Goal: Feedback & Contribution: Leave review/rating

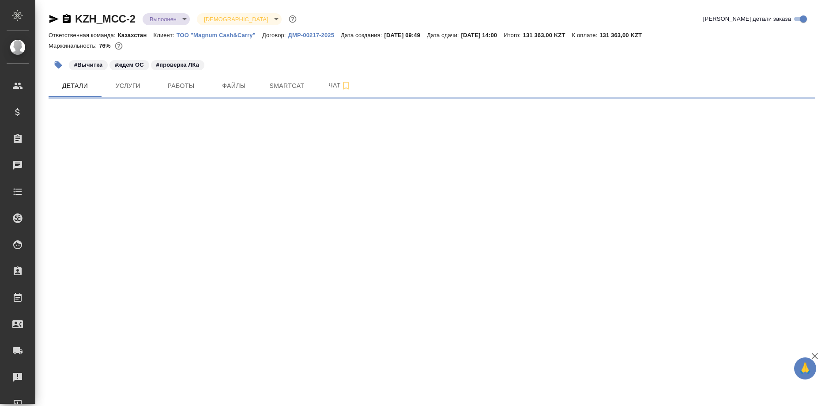
select select "RU"
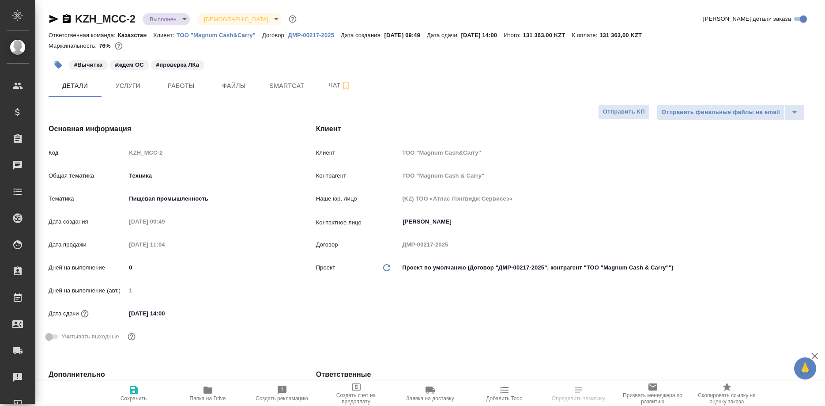
type textarea "x"
type input "Matveeva Anastasia"
click at [205, 398] on span "Папка на Drive" at bounding box center [208, 398] width 36 height 6
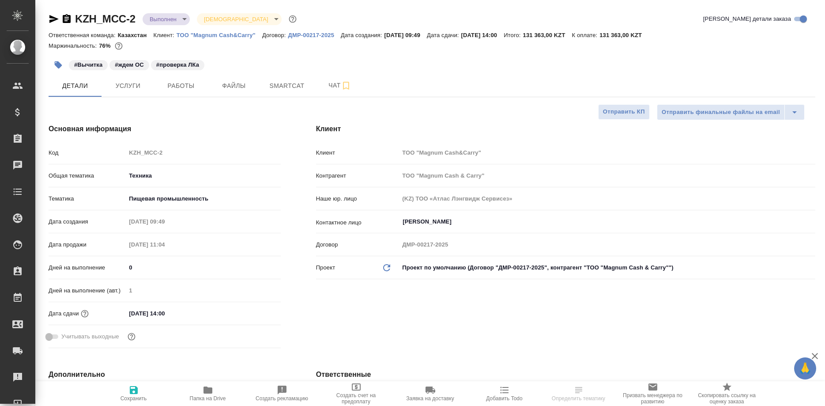
type textarea "x"
select select "RU"
type textarea "x"
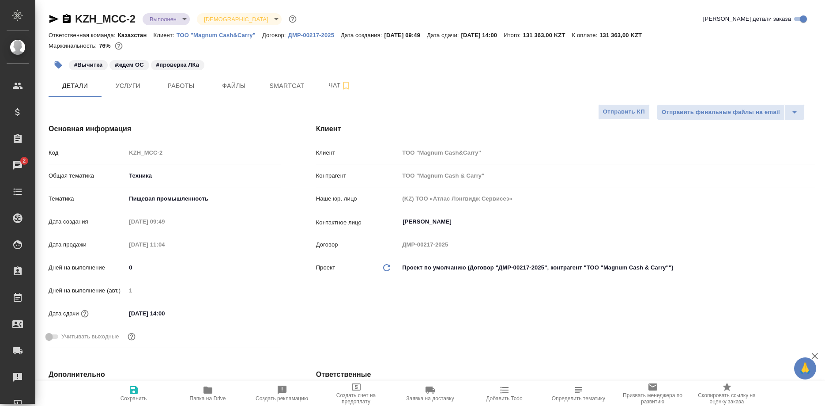
type textarea "x"
click at [174, 86] on span "Работы" at bounding box center [181, 85] width 42 height 11
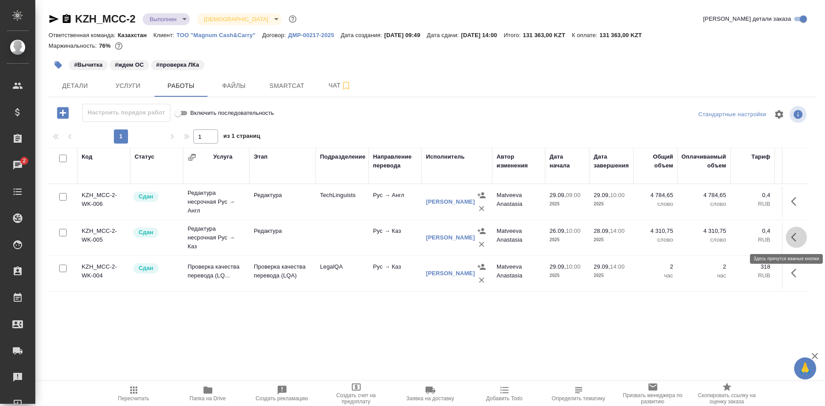
click at [792, 236] on icon "button" at bounding box center [796, 237] width 11 height 11
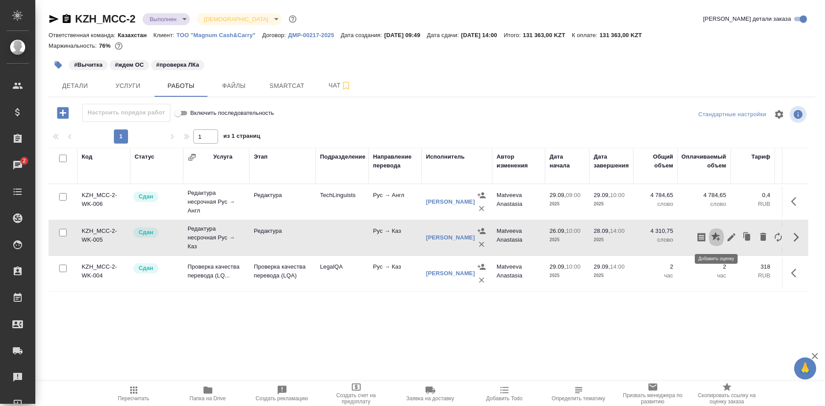
click at [715, 236] on icon "button" at bounding box center [715, 236] width 9 height 9
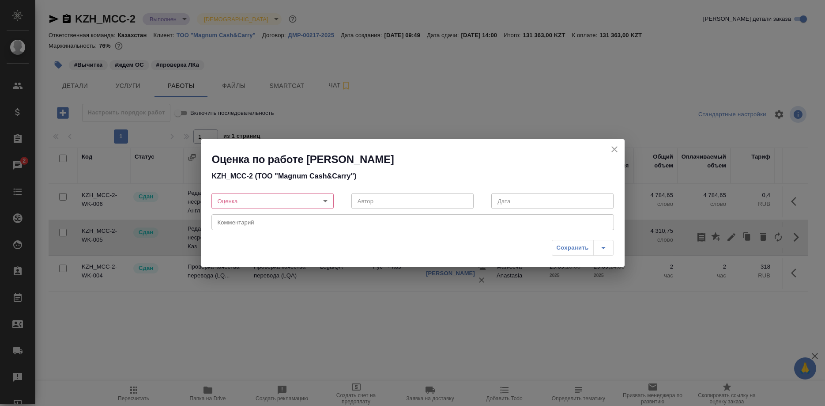
click at [282, 202] on body "🙏 .cls-1 fill:#fff; AWATERA Shirina Sabina Клиенты Спецификации Заказы 2 Чаты T…" at bounding box center [412, 203] width 825 height 406
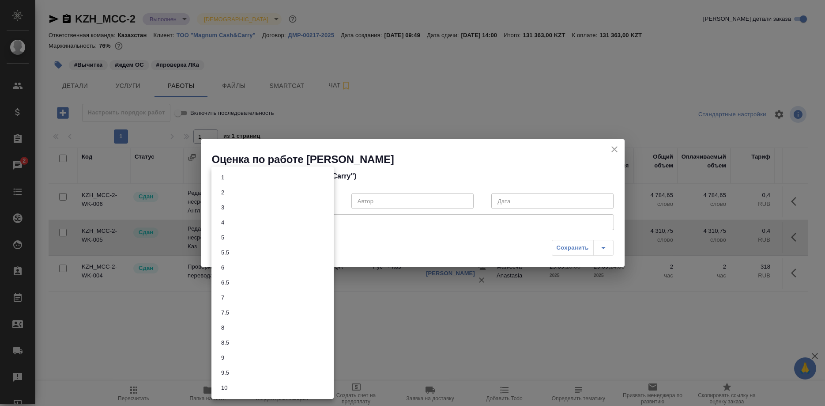
click at [221, 322] on li "8" at bounding box center [273, 327] width 122 height 15
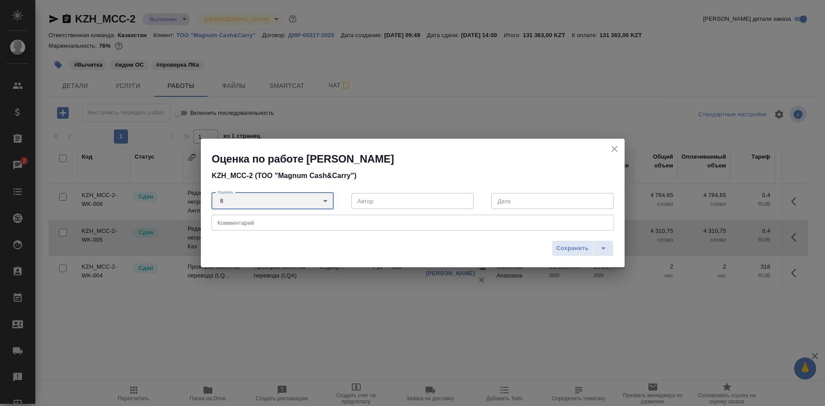
type input "8"
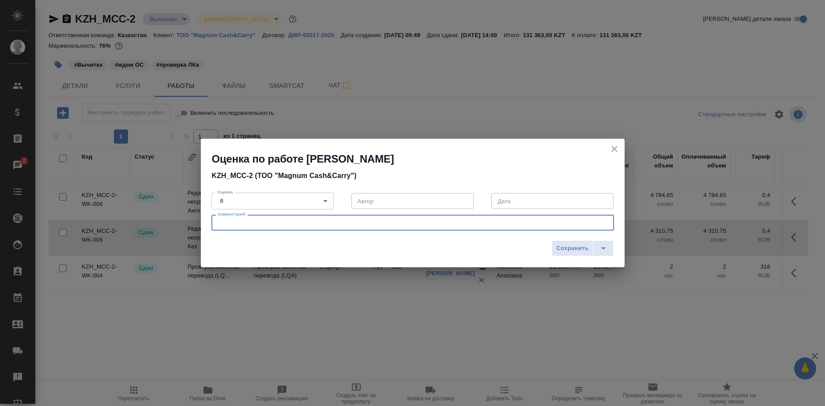
click at [311, 224] on textarea at bounding box center [413, 222] width 390 height 7
click at [297, 220] on textarea "Редактура" at bounding box center [413, 222] width 390 height 7
click at [252, 224] on textarea "Редактура ваыполнена тщательно, но со срывом срока" at bounding box center [413, 222] width 390 height 7
type textarea "Редактура выполнена тщательно, но со срывом срока"
click at [565, 246] on span "Сохранить" at bounding box center [573, 248] width 32 height 10
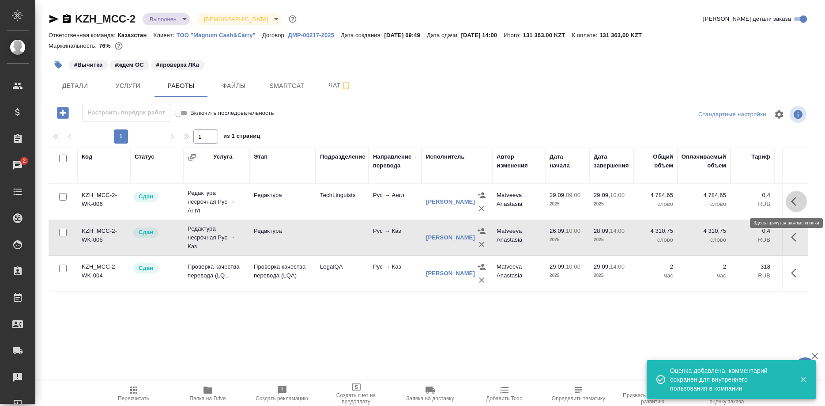
click at [791, 203] on icon "button" at bounding box center [796, 201] width 11 height 11
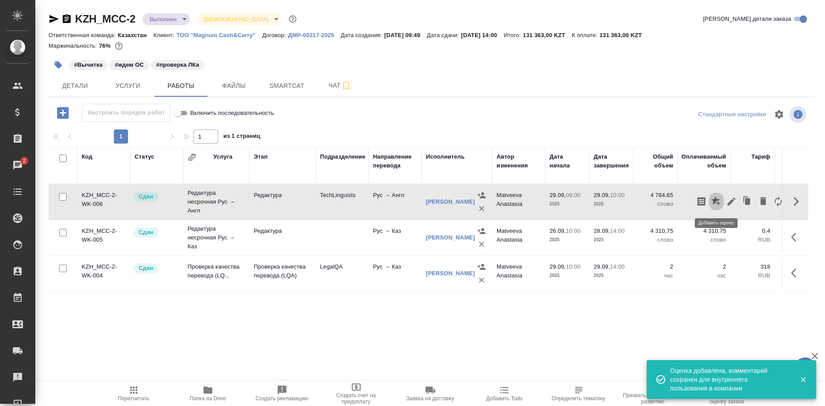
click at [716, 203] on icon "button" at bounding box center [715, 200] width 9 height 9
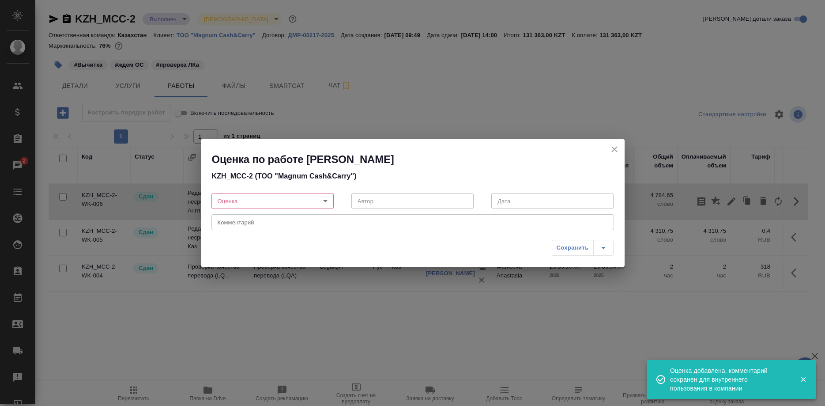
click at [314, 203] on body "🙏 .cls-1 fill:#fff; AWATERA Shirina Sabina Клиенты Спецификации Заказы 2 Чаты T…" at bounding box center [412, 203] width 825 height 406
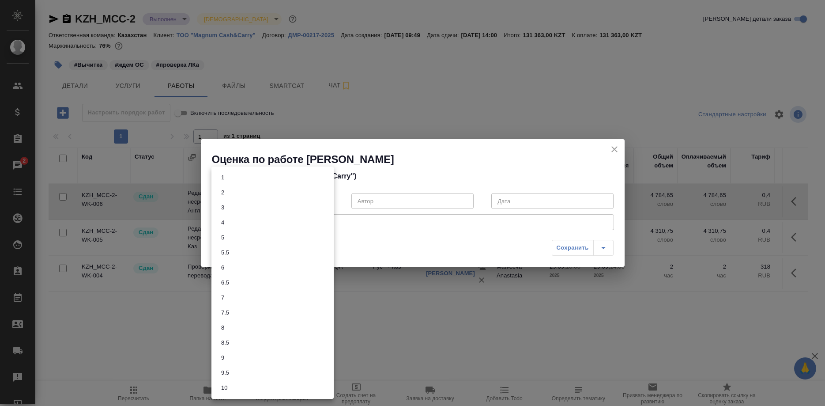
click at [223, 325] on button "8" at bounding box center [223, 328] width 8 height 10
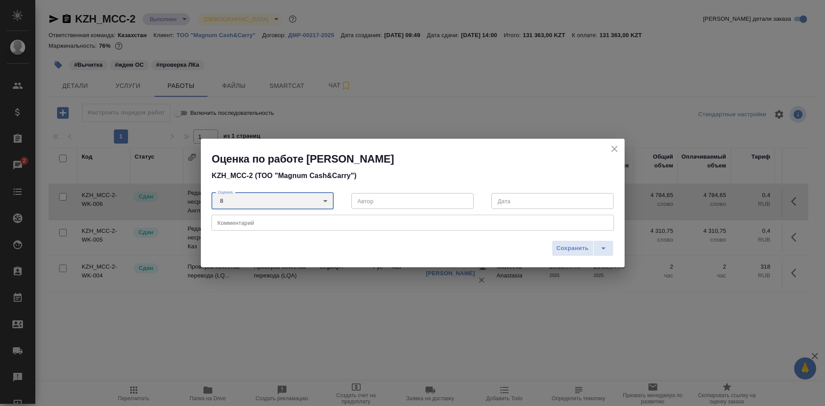
type input "8"
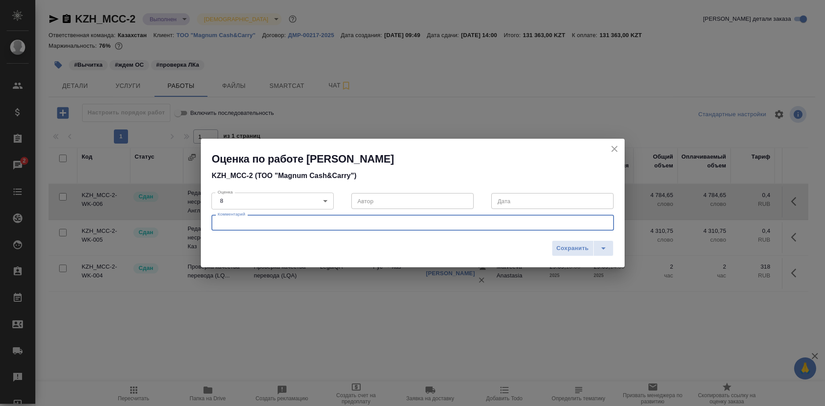
click at [296, 223] on textarea at bounding box center [413, 222] width 390 height 7
type textarea "Несколько ошибок исправлено. Учитывая первоначальный уровень материала, это хор…"
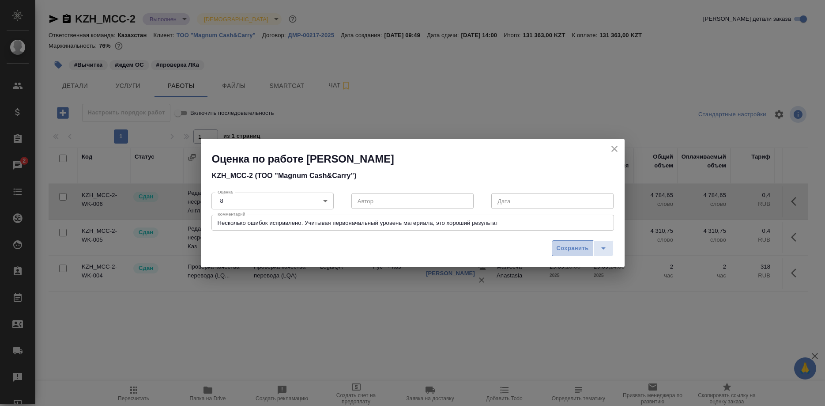
click at [563, 249] on span "Сохранить" at bounding box center [573, 248] width 32 height 10
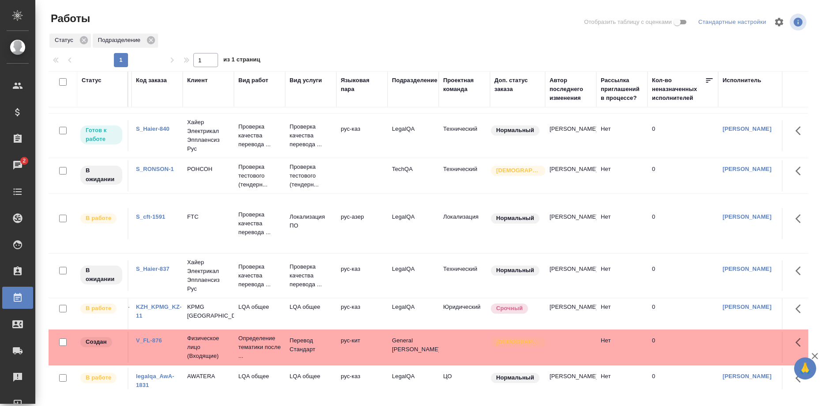
scroll to position [45, 0]
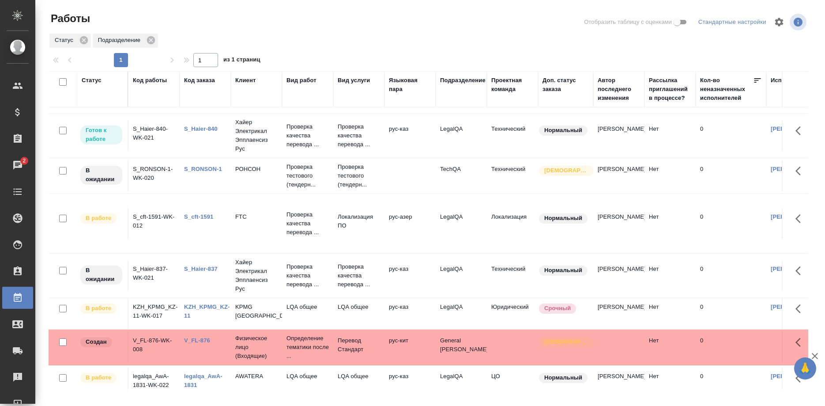
click at [213, 307] on link "KZH_KPMG_KZ-11" at bounding box center [207, 310] width 46 height 15
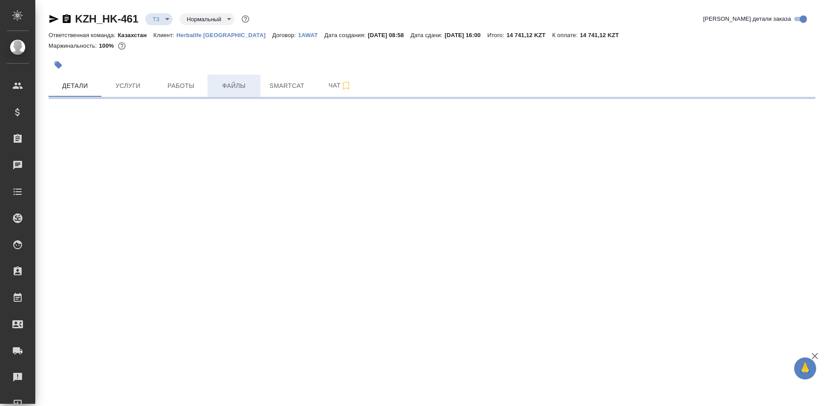
select select "RU"
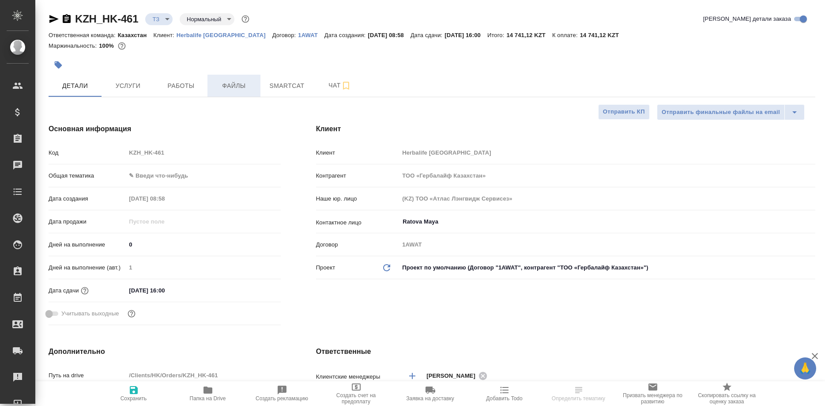
type textarea "x"
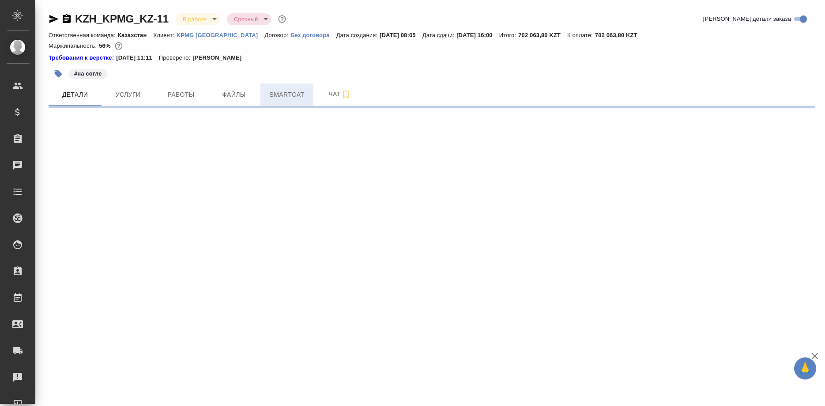
select select "RU"
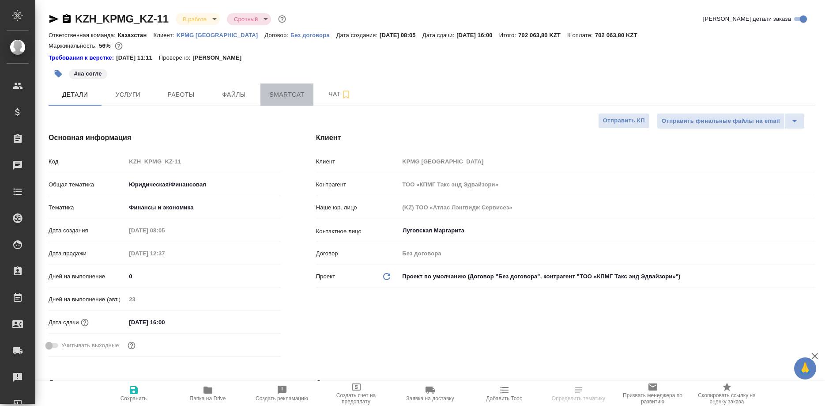
click at [290, 98] on span "Smartcat" at bounding box center [287, 94] width 42 height 11
type textarea "x"
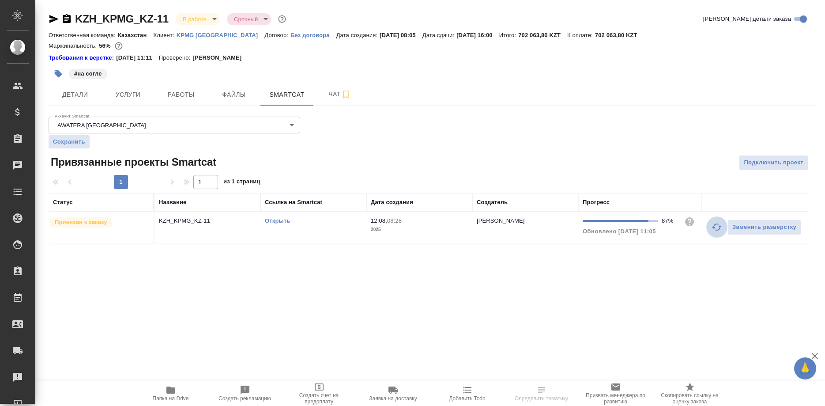
click at [711, 227] on button "button" at bounding box center [717, 226] width 21 height 21
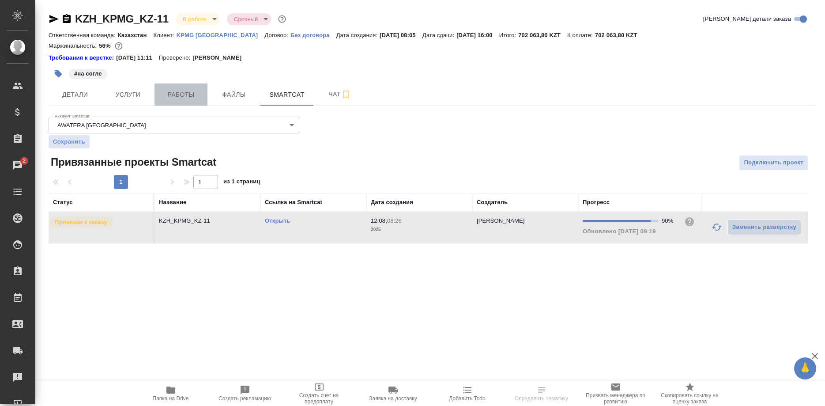
click at [170, 95] on span "Работы" at bounding box center [181, 94] width 42 height 11
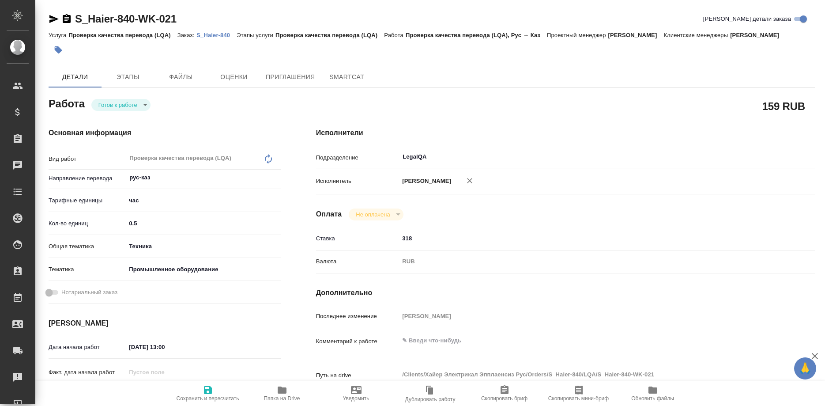
type textarea "x"
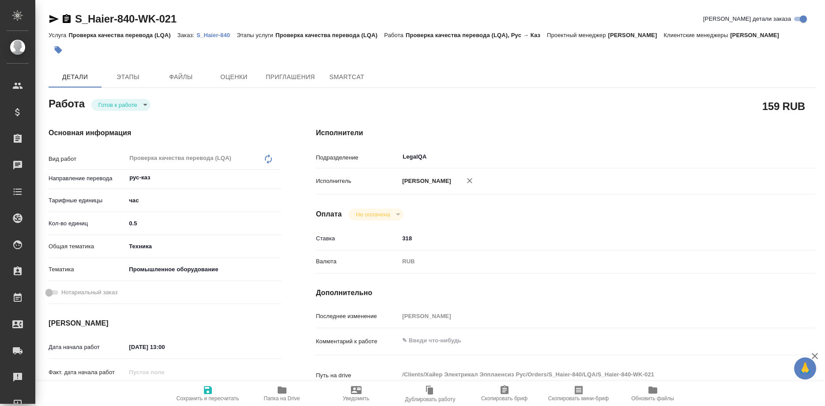
type textarea "x"
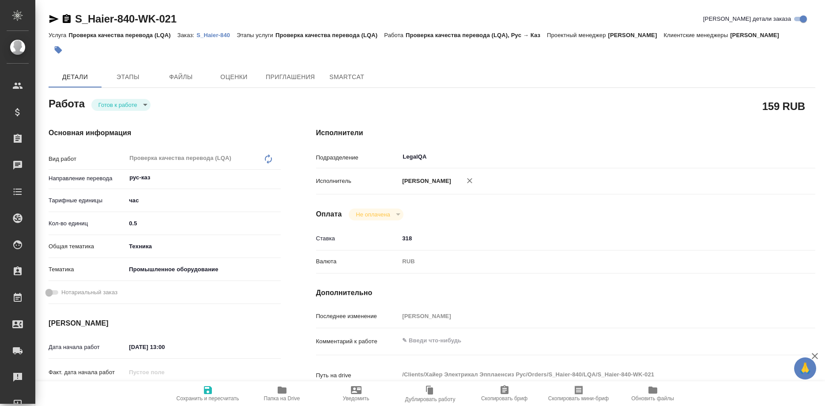
type textarea "x"
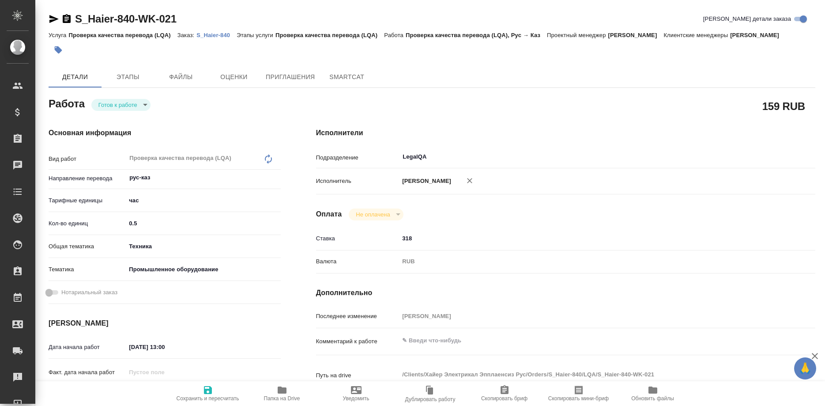
click at [217, 34] on p "S_Haier-840" at bounding box center [217, 35] width 40 height 7
type textarea "x"
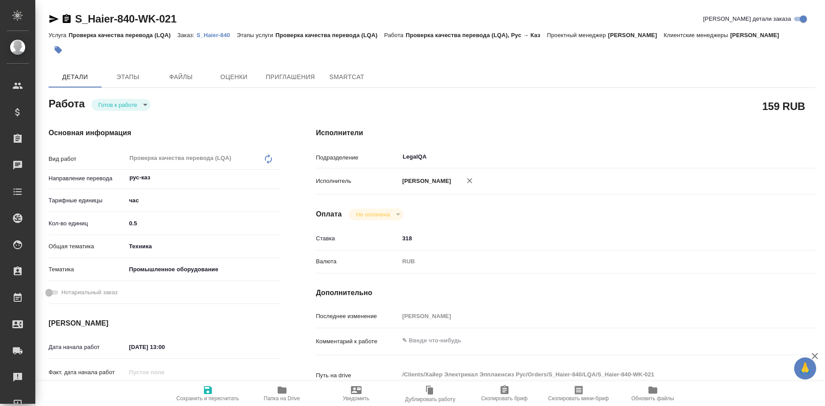
type textarea "x"
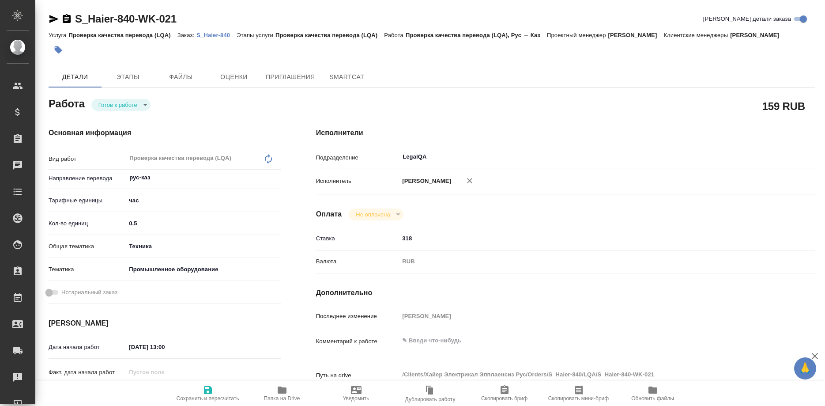
type textarea "x"
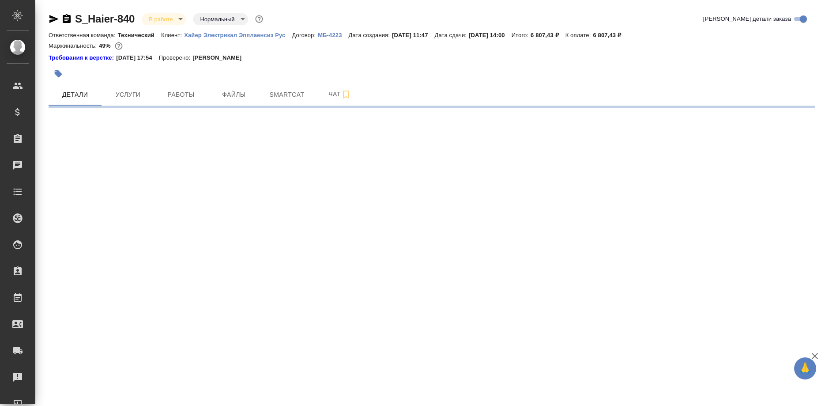
select select "RU"
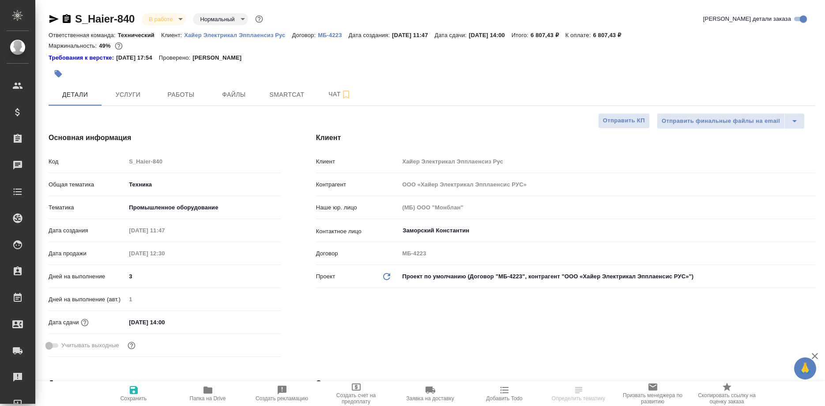
type textarea "x"
click at [327, 94] on span "Чат" at bounding box center [340, 94] width 42 height 11
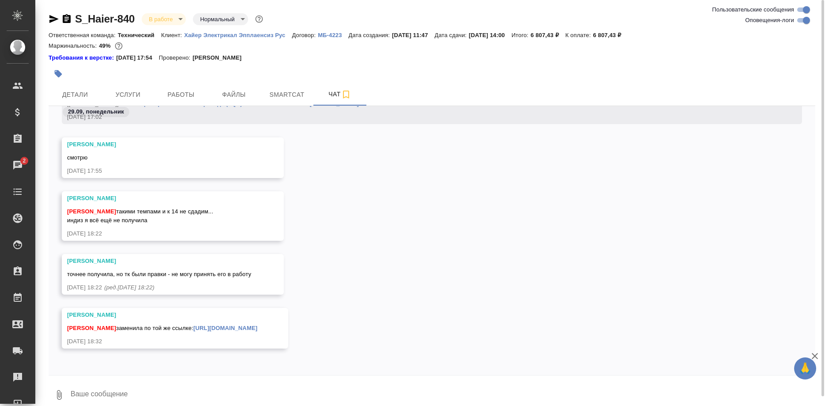
scroll to position [18432, 0]
click at [257, 325] on link "[URL][DOMAIN_NAME]" at bounding box center [225, 328] width 64 height 7
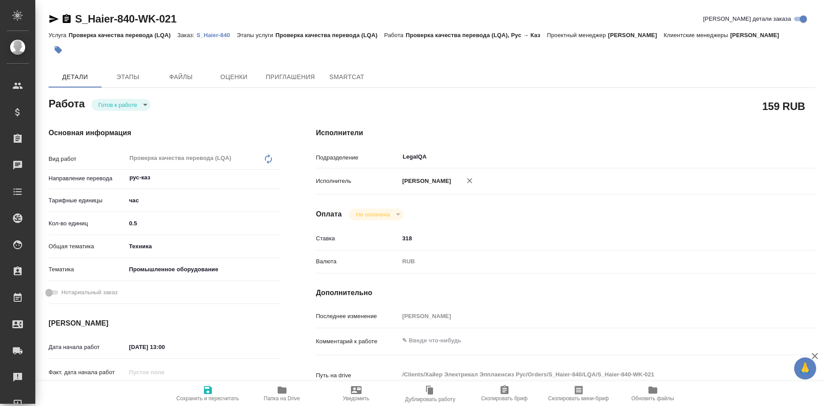
type textarea "x"
